Goal: Task Accomplishment & Management: Use online tool/utility

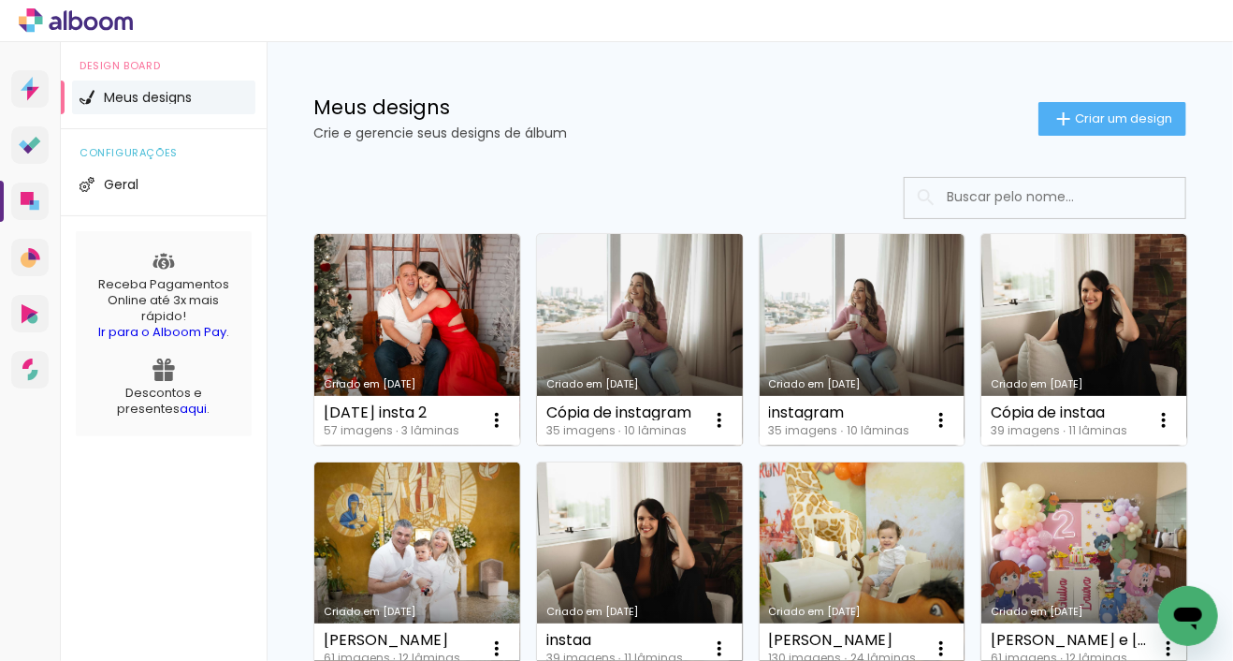
scroll to position [6, 0]
click at [684, 361] on link "Criado em [DATE]" at bounding box center [640, 339] width 206 height 211
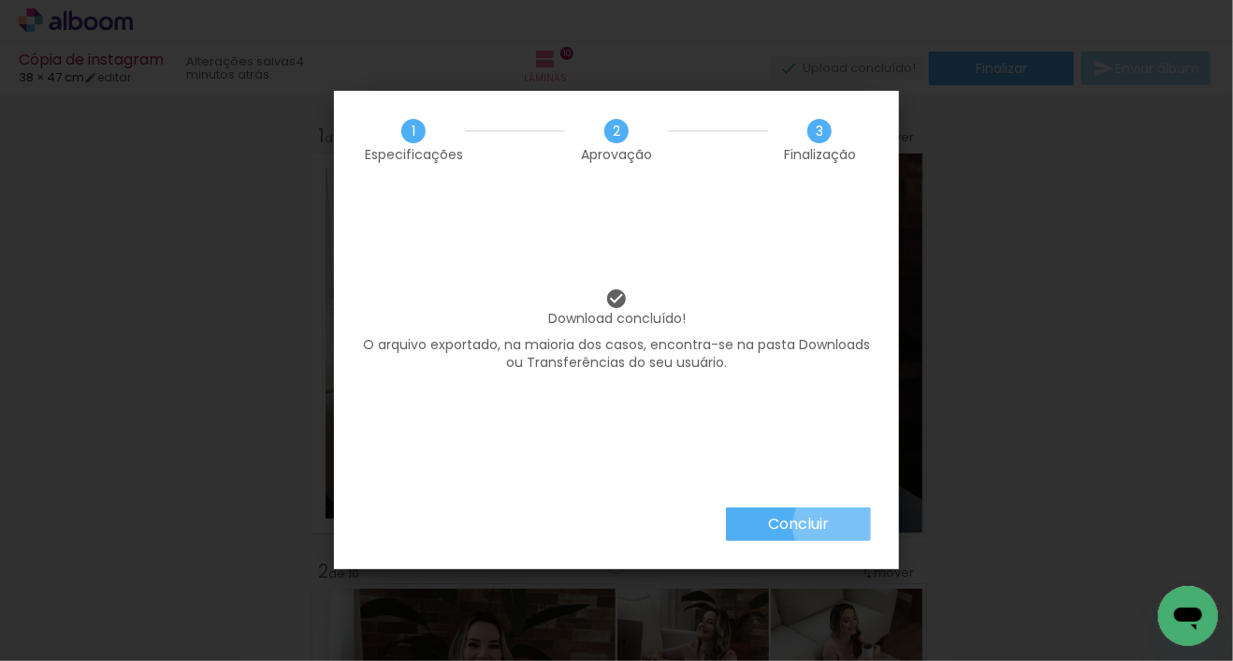
click at [837, 526] on paper-button "Concluir" at bounding box center [798, 524] width 145 height 34
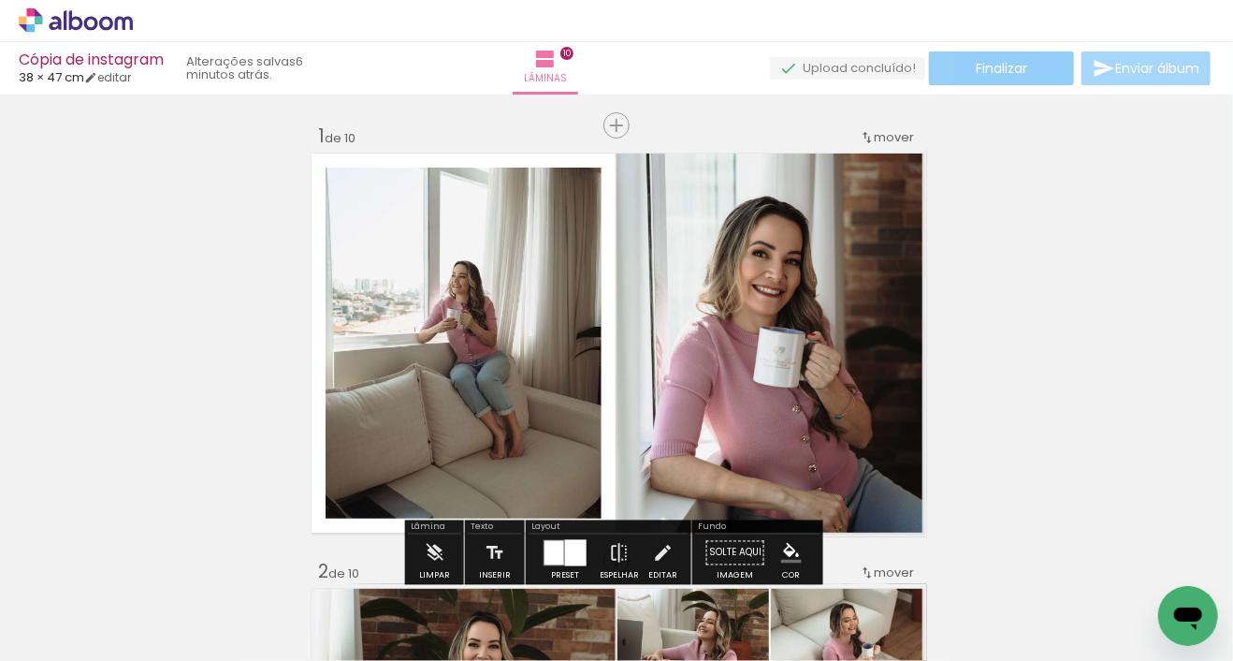
click at [979, 62] on span "Finalizar" at bounding box center [1001, 68] width 51 height 13
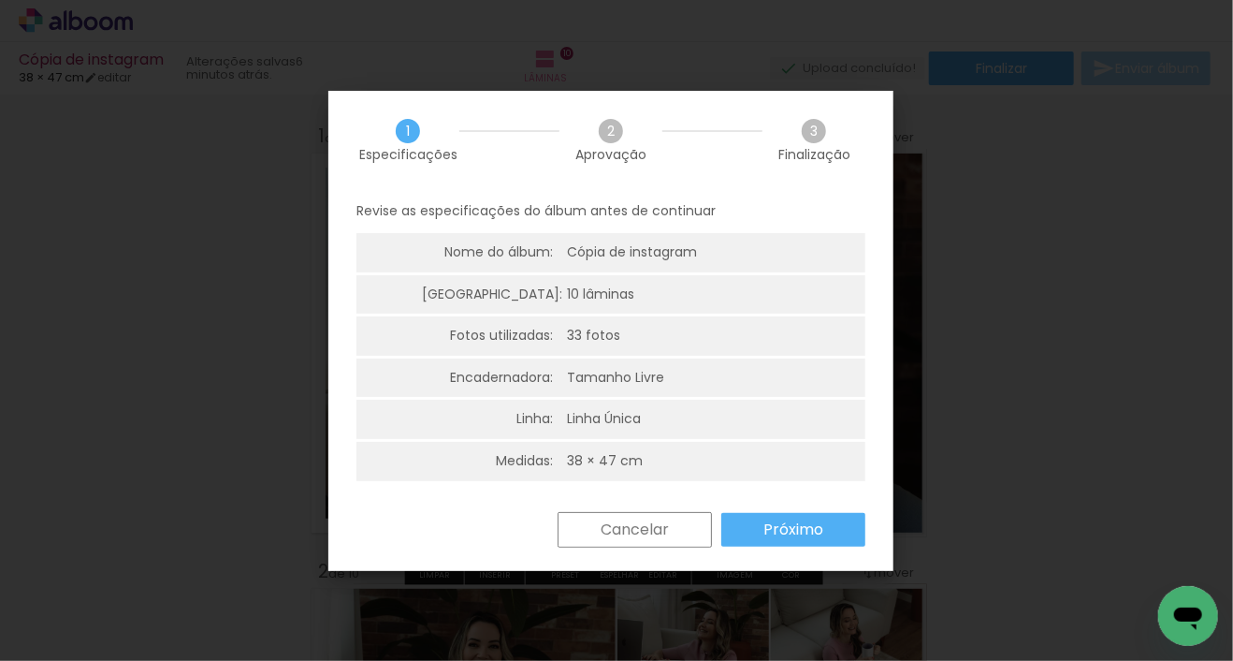
click at [0, 0] on slot "Próximo" at bounding box center [0, 0] width 0 height 0
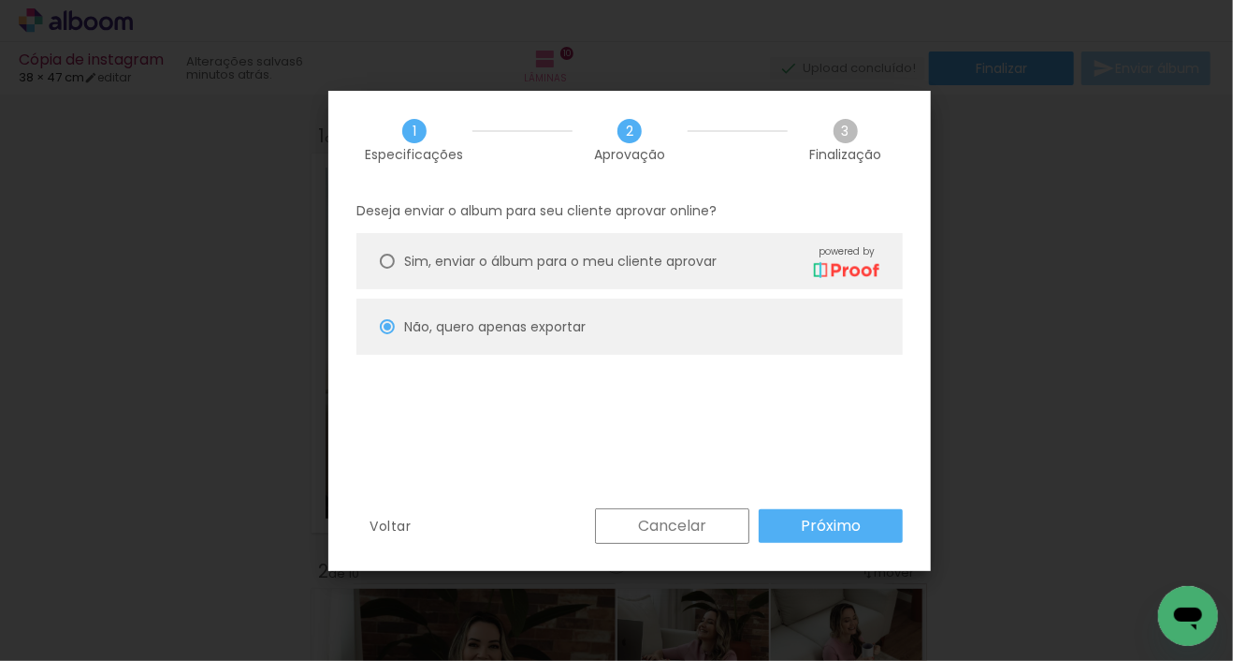
click at [0, 0] on slot "Próximo" at bounding box center [0, 0] width 0 height 0
type input "Baixa"
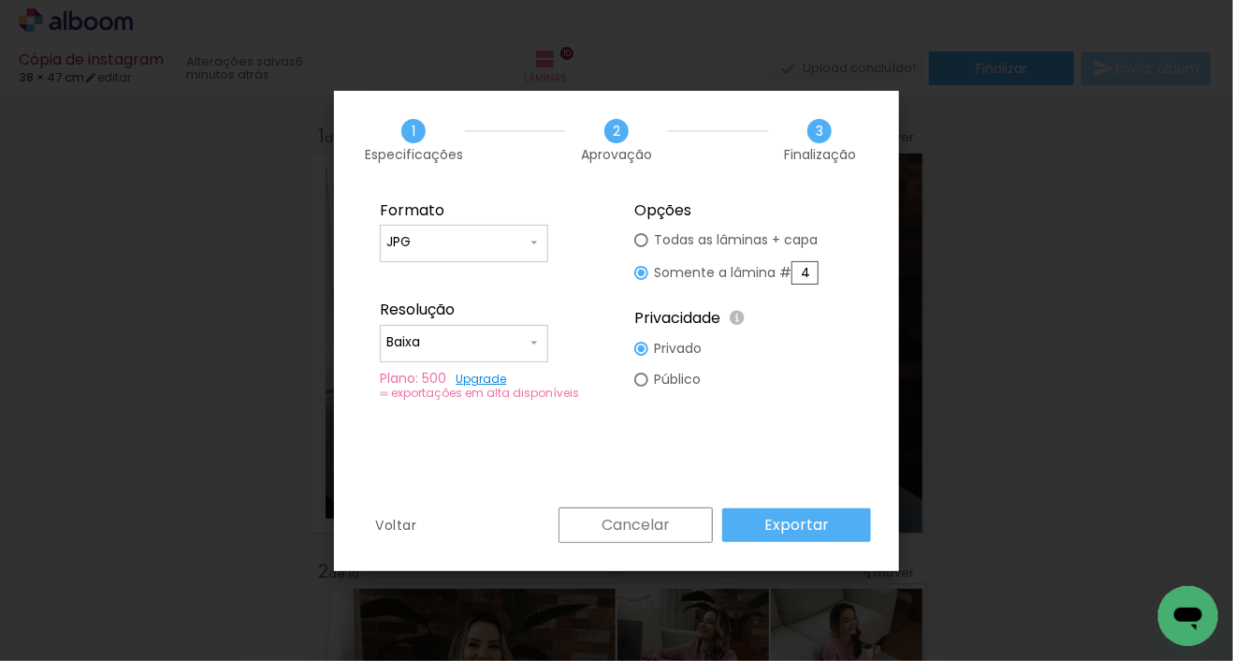
click at [801, 274] on input "4" at bounding box center [805, 272] width 27 height 23
type paper-radio-button "on"
drag, startPoint x: 809, startPoint y: 274, endPoint x: 796, endPoint y: 272, distance: 13.2
click at [796, 272] on input "4" at bounding box center [805, 272] width 27 height 23
type input "5"
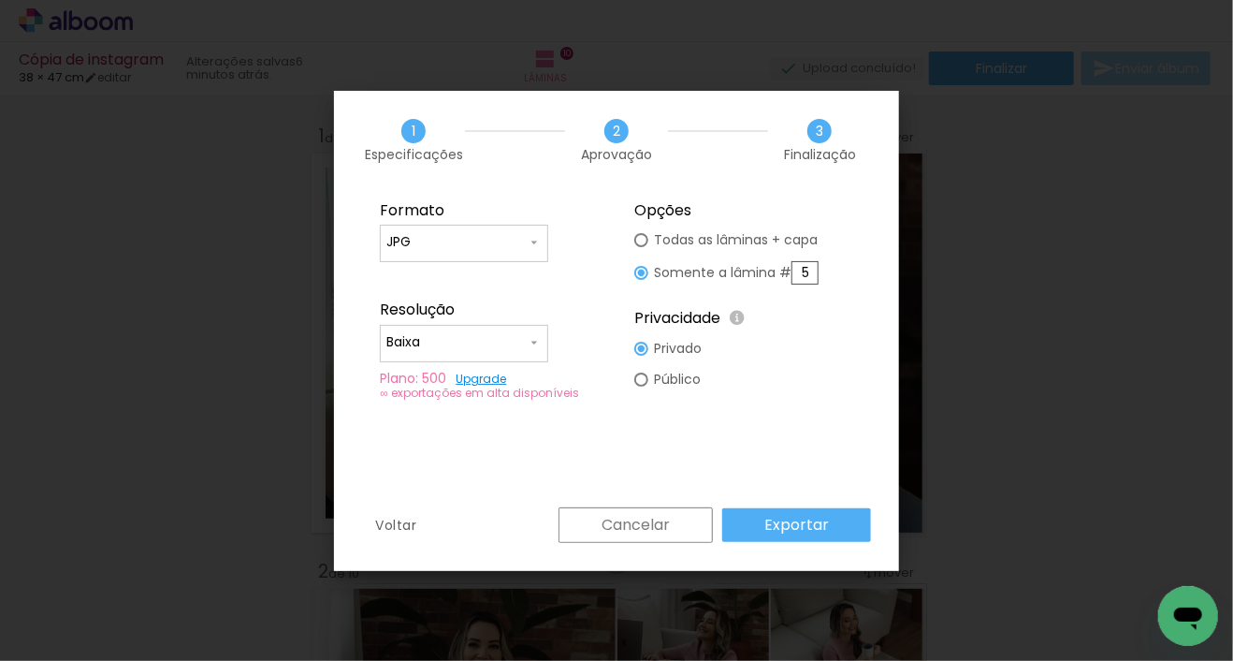
click at [0, 0] on slot "Exportar" at bounding box center [0, 0] width 0 height 0
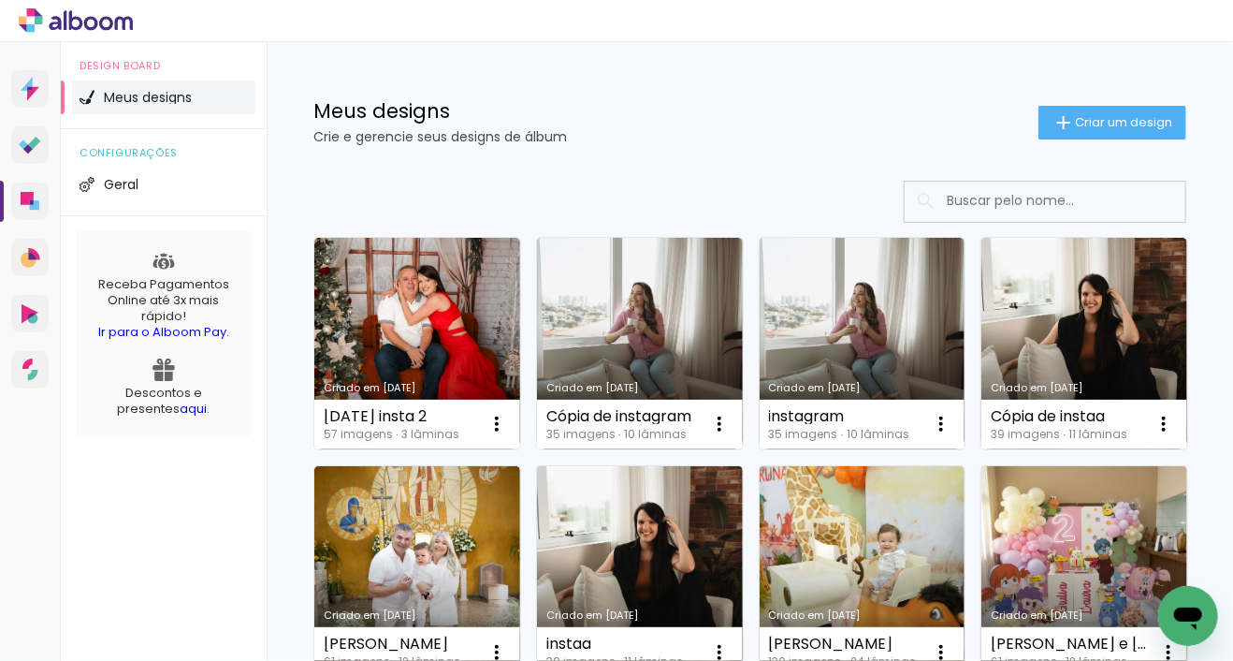
scroll to position [3, 0]
